Goal: Transaction & Acquisition: Purchase product/service

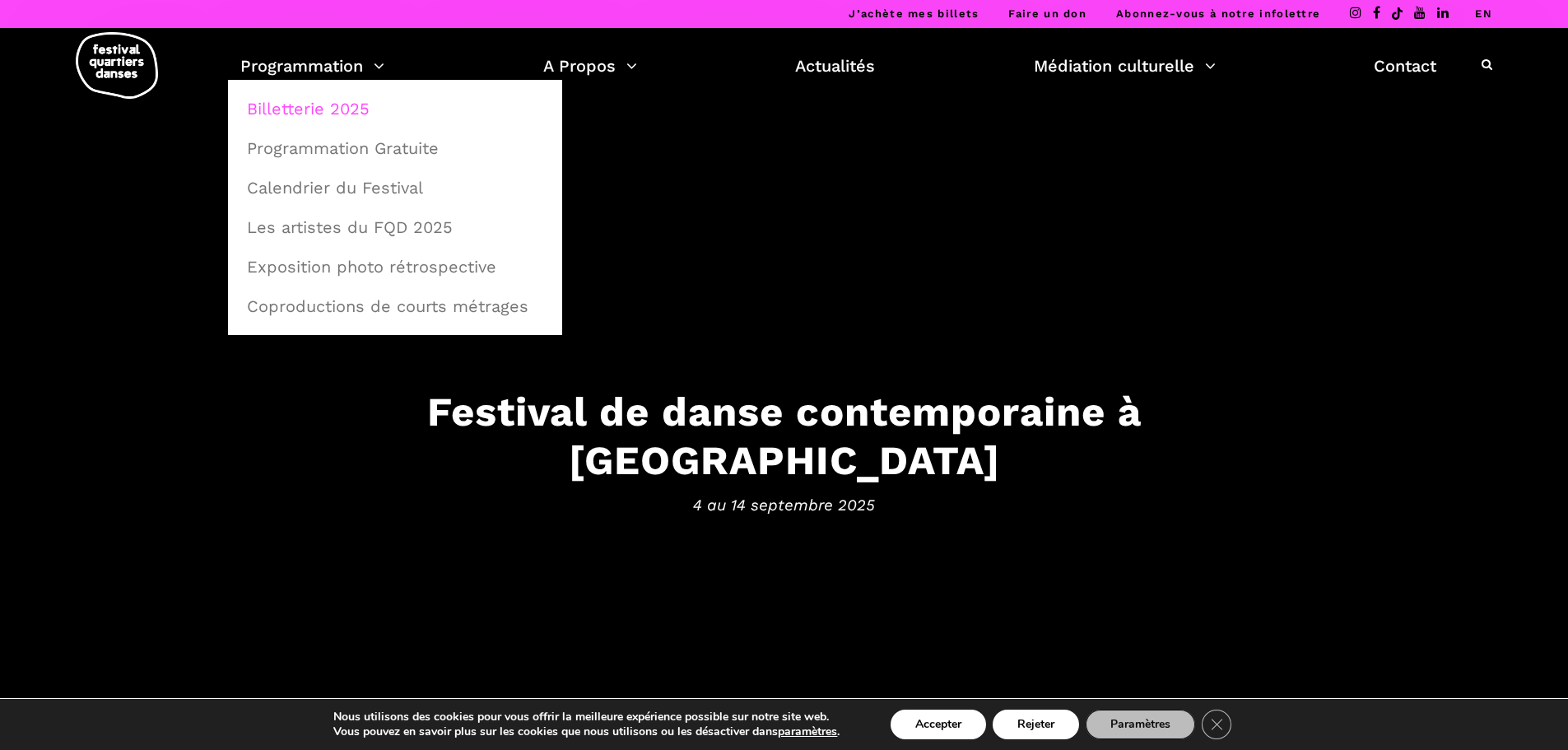
click at [318, 94] on link "Billetterie 2025" at bounding box center [394, 109] width 316 height 38
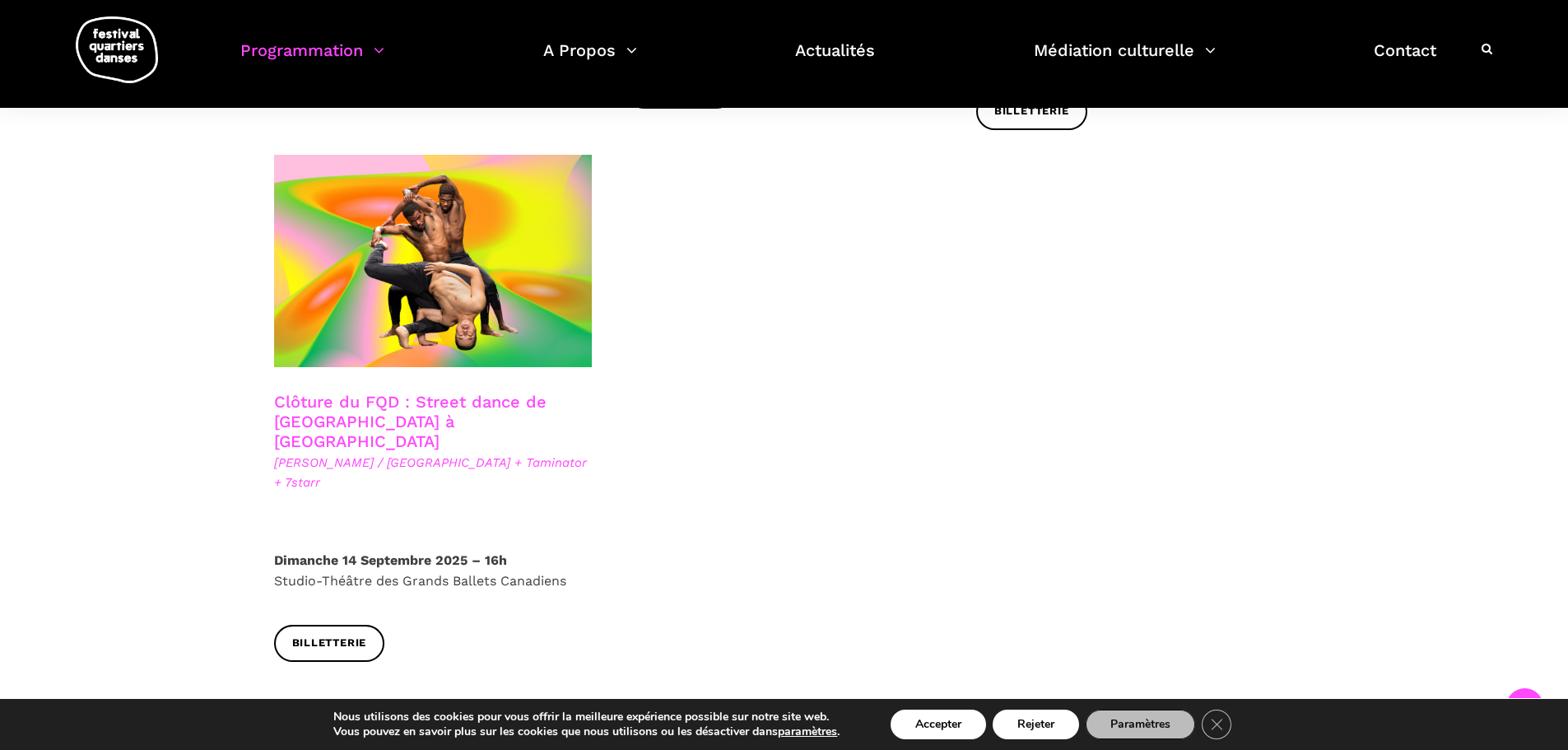
scroll to position [2799, 0]
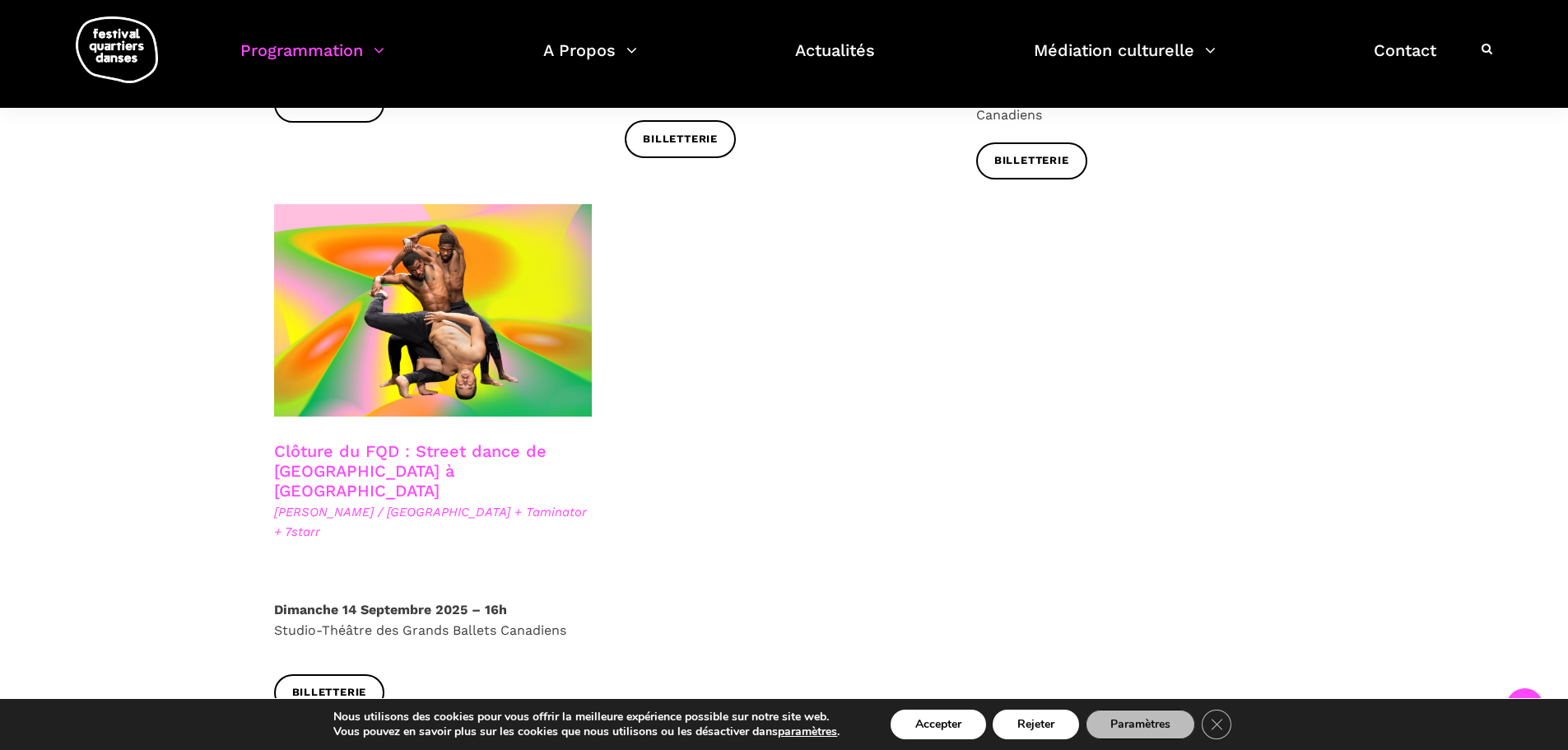
click at [379, 441] on link "Clôture du FQD : Street dance de [GEOGRAPHIC_DATA] à [GEOGRAPHIC_DATA]" at bounding box center [410, 471] width 272 height 59
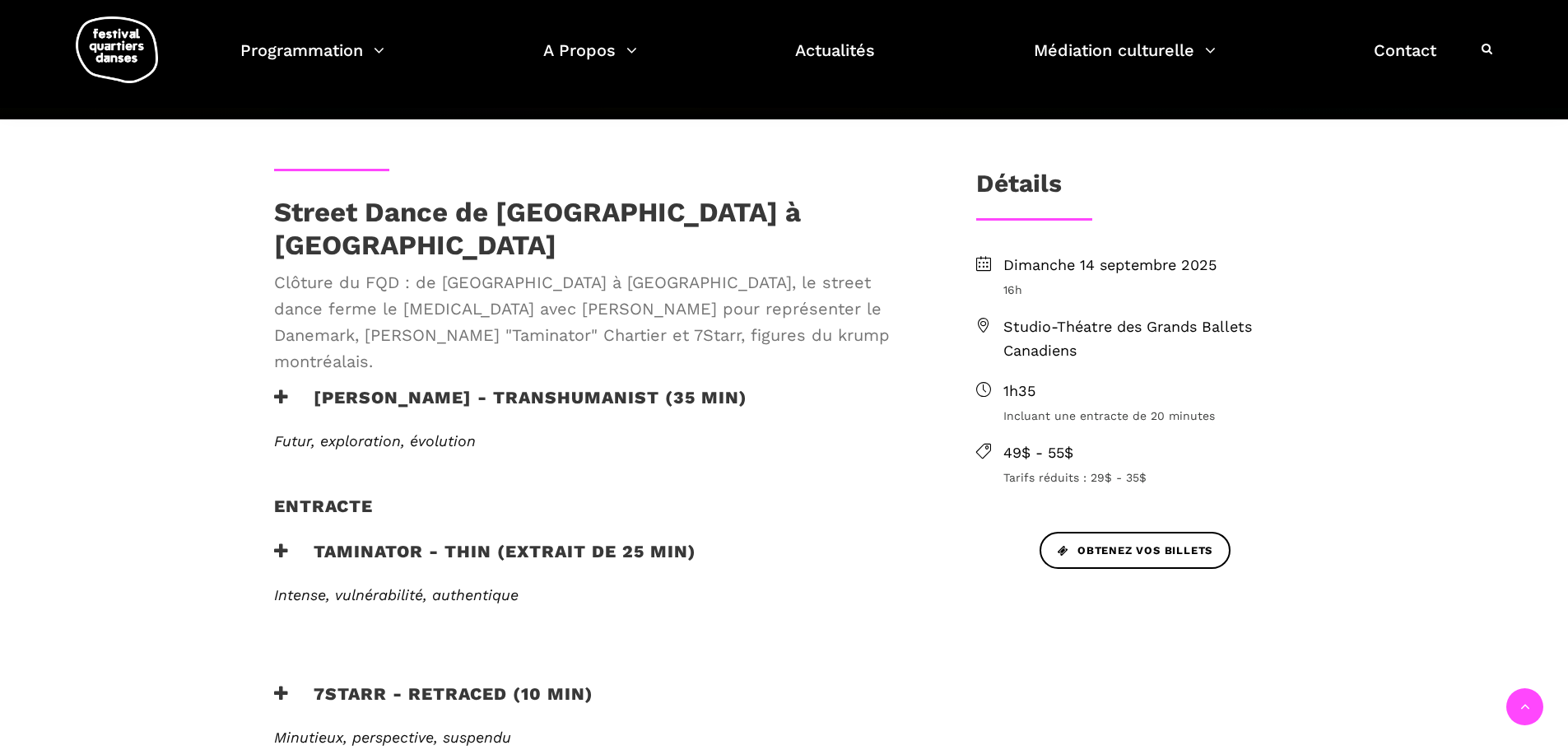
scroll to position [412, 0]
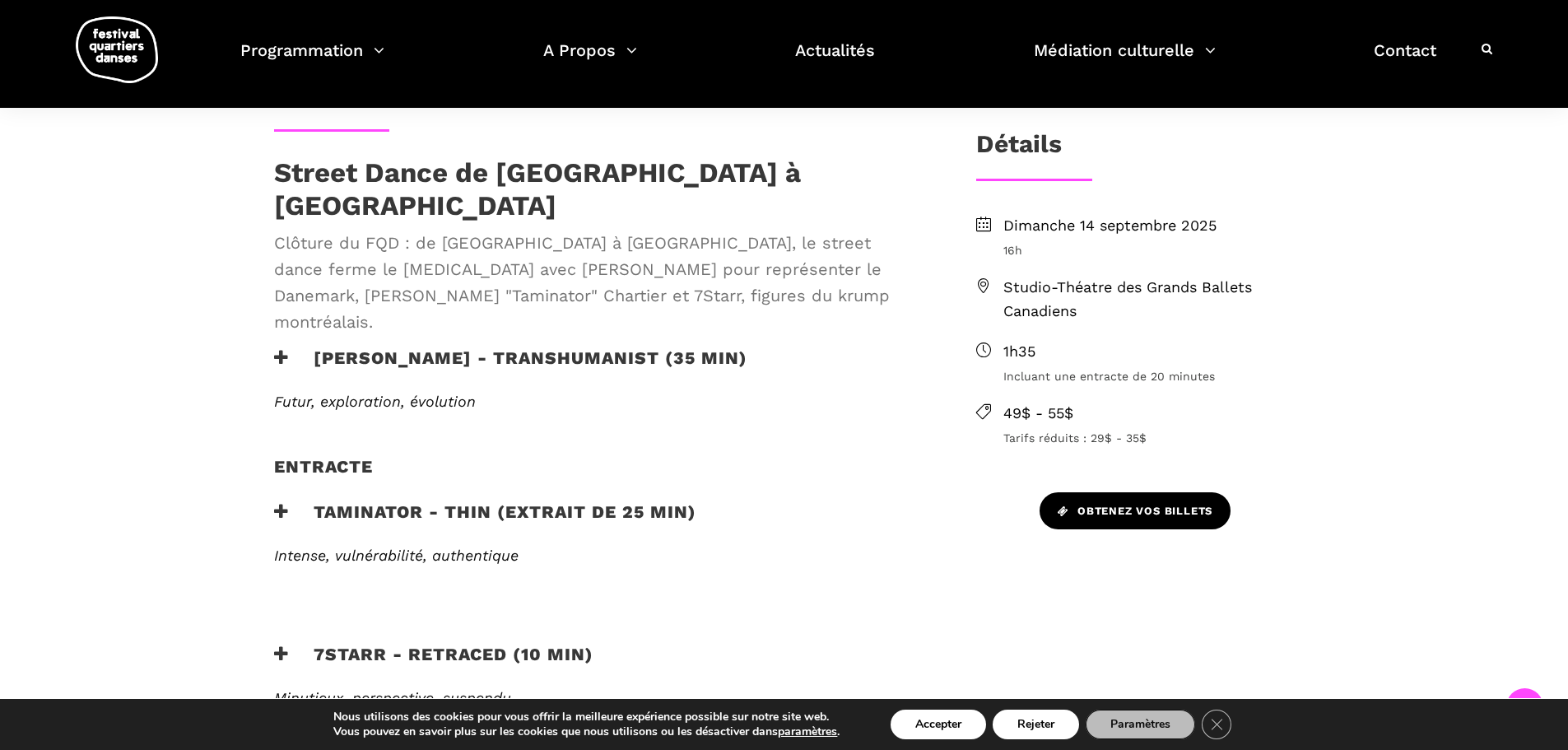
click at [1117, 510] on span "Obtenez vos billets" at bounding box center [1134, 512] width 155 height 17
